Goal: Submit feedback/report problem: Submit feedback/report problem

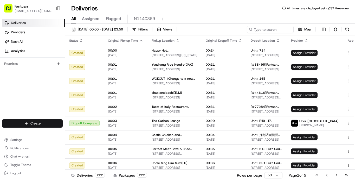
click at [63, 178] on div "Settings Notifications Chat with us! Toggle Theme Log out" at bounding box center [32, 156] width 65 height 45
drag, startPoint x: 275, startPoint y: 29, endPoint x: 278, endPoint y: 29, distance: 3.1
click at [275, 29] on input at bounding box center [262, 29] width 62 height 7
paste input "77624"
type input "77624"
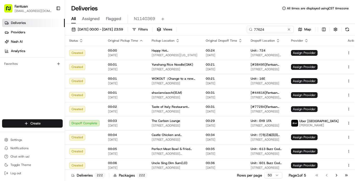
click at [269, 19] on div "All Assigned Flagged N1140369" at bounding box center [210, 19] width 290 height 9
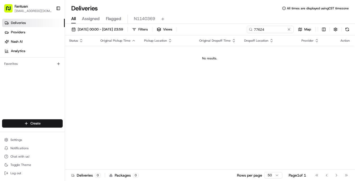
click at [219, 46] on th "Original Dropoff Time" at bounding box center [217, 40] width 45 height 10
click at [264, 44] on th "Dropoff Location" at bounding box center [268, 40] width 57 height 10
click at [157, 41] on span "Pickup Location" at bounding box center [155, 41] width 23 height 4
click at [137, 44] on th "Original Pickup Time" at bounding box center [118, 40] width 44 height 10
drag, startPoint x: 120, startPoint y: 42, endPoint x: 102, endPoint y: 42, distance: 17.4
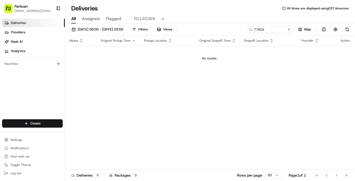
click at [120, 42] on span "Original Pickup Time" at bounding box center [115, 41] width 30 height 4
click at [95, 42] on th "Status" at bounding box center [80, 40] width 31 height 10
drag, startPoint x: 143, startPoint y: 159, endPoint x: 136, endPoint y: 142, distance: 18.9
click at [143, 159] on div "Status Original Pickup Time Pickup Location Original Dropoff Time Dropoff Locat…" at bounding box center [209, 102] width 289 height 134
click at [102, 30] on span "[DATE] 00:00 - [DATE] 23:59" at bounding box center [100, 29] width 45 height 5
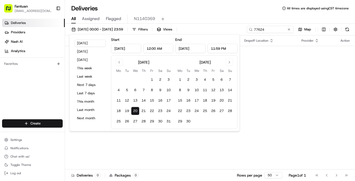
click at [138, 111] on button "20" at bounding box center [135, 111] width 8 height 8
click at [182, 110] on button "22" at bounding box center [180, 111] width 8 height 8
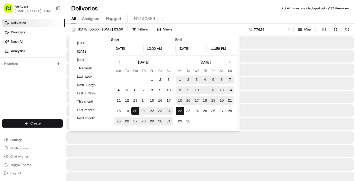
type input "[DATE]"
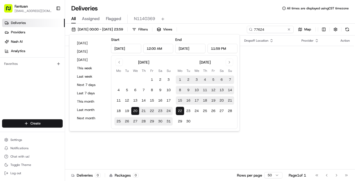
click at [273, 71] on div "Status Original Pickup Time Pickup Location Original Dropoff Time Dropoff Locat…" at bounding box center [209, 102] width 289 height 134
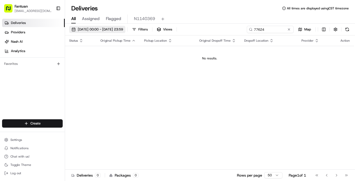
click at [100, 29] on span "[DATE] 00:00 - [DATE] 23:59" at bounding box center [100, 29] width 45 height 5
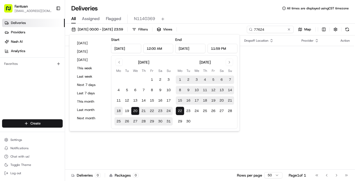
click at [121, 110] on button "18" at bounding box center [119, 111] width 8 height 8
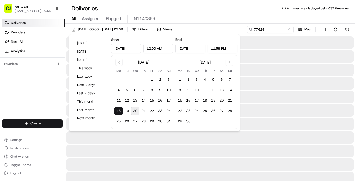
type input "[DATE]"
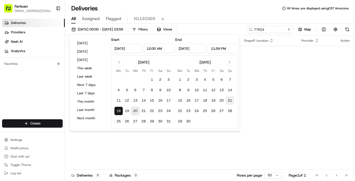
click at [226, 101] on button "21" at bounding box center [230, 100] width 8 height 8
type input "[DATE]"
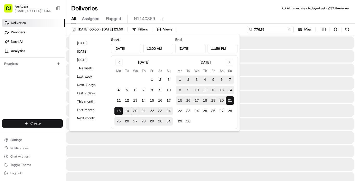
click at [235, 17] on div "All Assigned Flagged N1140369" at bounding box center [210, 19] width 290 height 9
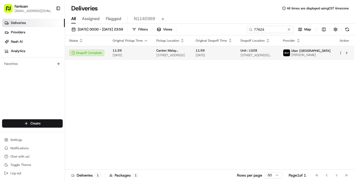
click at [192, 60] on td "Canton Malay Cuisine(CBD) [STREET_ADDRESS]" at bounding box center [171, 53] width 39 height 14
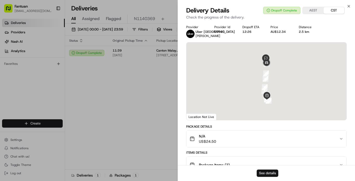
click at [268, 174] on button "See details" at bounding box center [268, 172] width 22 height 7
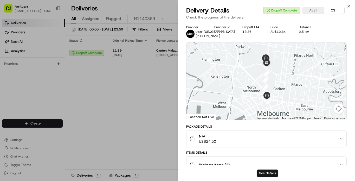
scroll to position [78, 0]
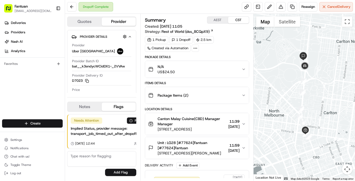
click at [342, 82] on div at bounding box center [304, 97] width 101 height 167
click at [282, 10] on button at bounding box center [280, 6] width 9 height 9
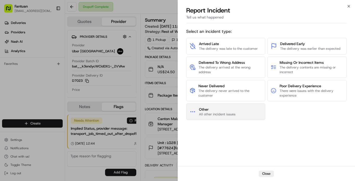
click at [244, 109] on button "Other All other incident issues" at bounding box center [225, 111] width 79 height 17
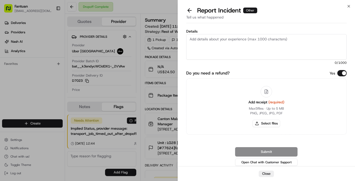
drag, startPoint x: 203, startPoint y: 167, endPoint x: 198, endPoint y: 102, distance: 65.3
click at [203, 167] on div "Close" at bounding box center [266, 173] width 177 height 15
click at [243, 48] on textarea "Details" at bounding box center [266, 47] width 161 height 26
paste textarea "The entire order was not received, and the driver did not upload the delivery p…"
type textarea "The entire order was not received, and the driver did not upload the delivery p…"
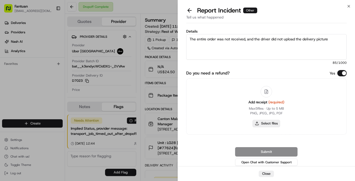
click at [268, 124] on button "Select files" at bounding box center [267, 123] width 28 height 7
type input "C:\fakepath\111.jpg"
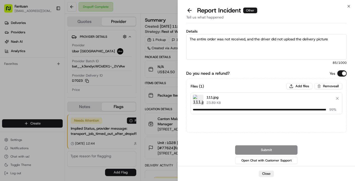
click at [316, 147] on div "Submit Open Chat with Customer Support" at bounding box center [266, 155] width 161 height 20
click at [319, 151] on div "Submit Open Chat with Customer Support" at bounding box center [266, 155] width 161 height 20
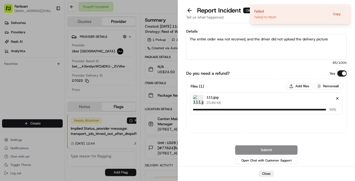
click at [335, 99] on button "Remove file" at bounding box center [337, 98] width 7 height 7
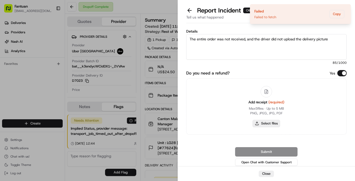
click at [273, 125] on button "Select files" at bounding box center [267, 123] width 28 height 7
type input "C:\fakepath\111.jpg"
